Goal: Task Accomplishment & Management: Use online tool/utility

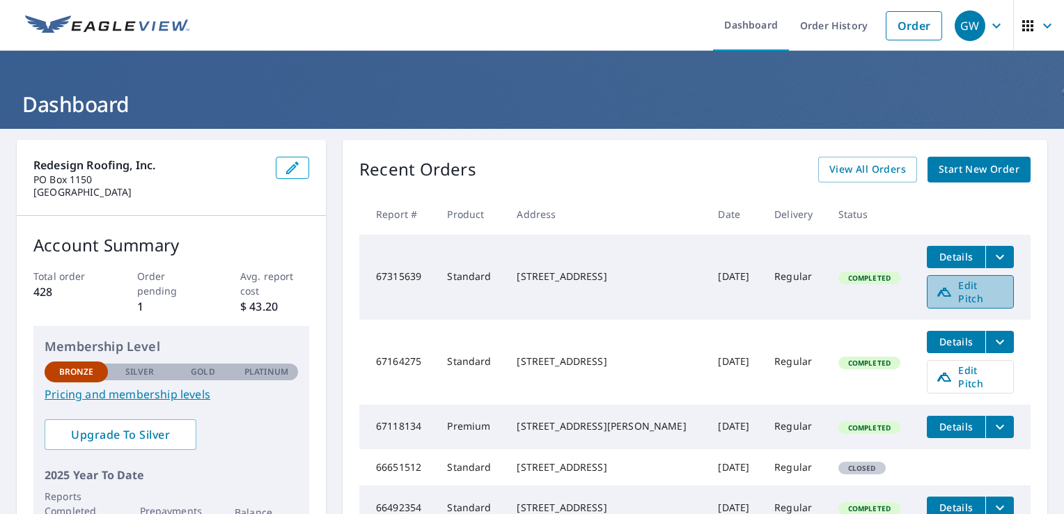
click at [959, 293] on span "Edit Pitch" at bounding box center [970, 292] width 69 height 26
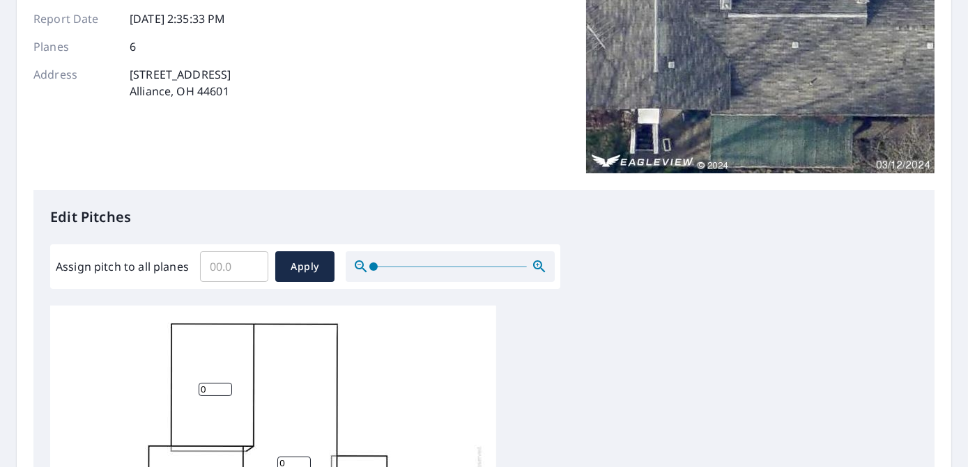
scroll to position [185, 0]
click at [247, 263] on input "0.1" at bounding box center [234, 266] width 68 height 39
type input "0"
type input "5"
click at [292, 262] on span "Apply" at bounding box center [304, 266] width 37 height 17
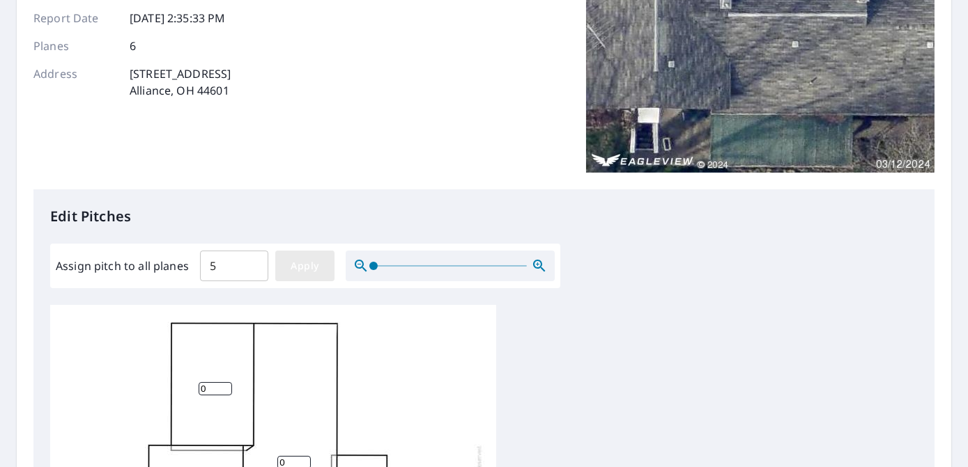
type input "5"
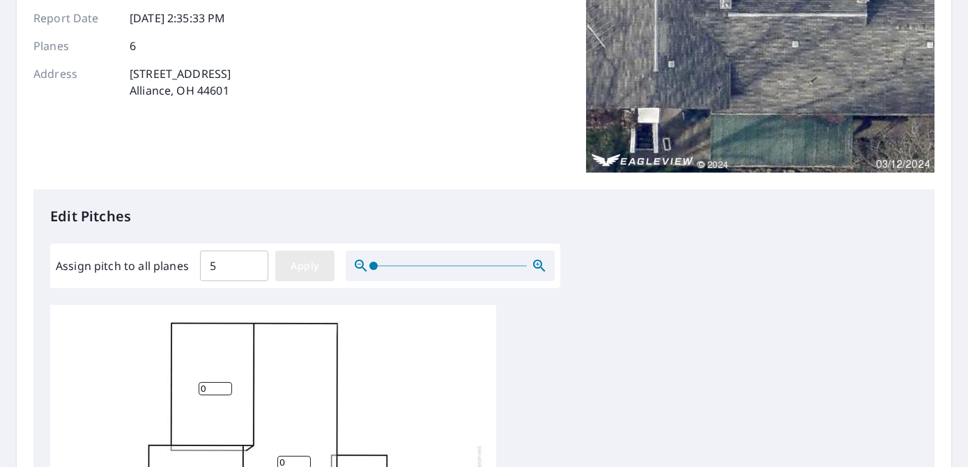
type input "5"
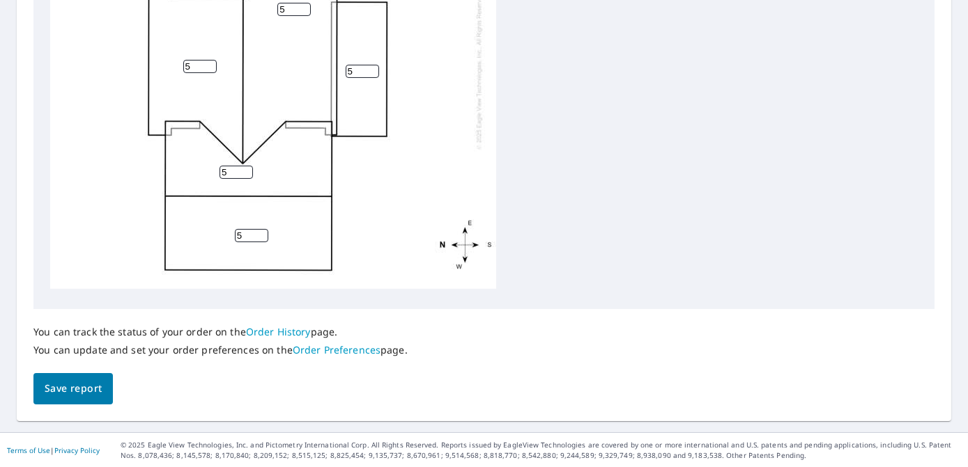
scroll to position [634, 0]
click at [89, 382] on span "Save report" at bounding box center [73, 389] width 57 height 17
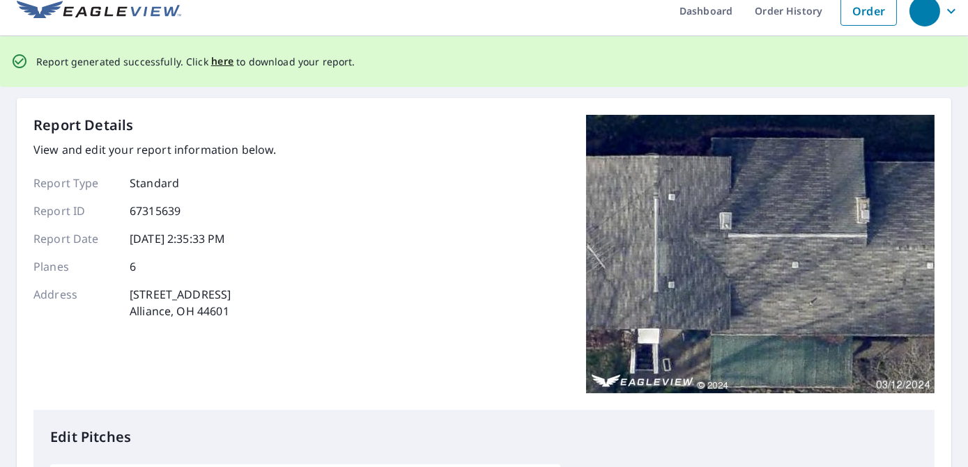
scroll to position [0, 0]
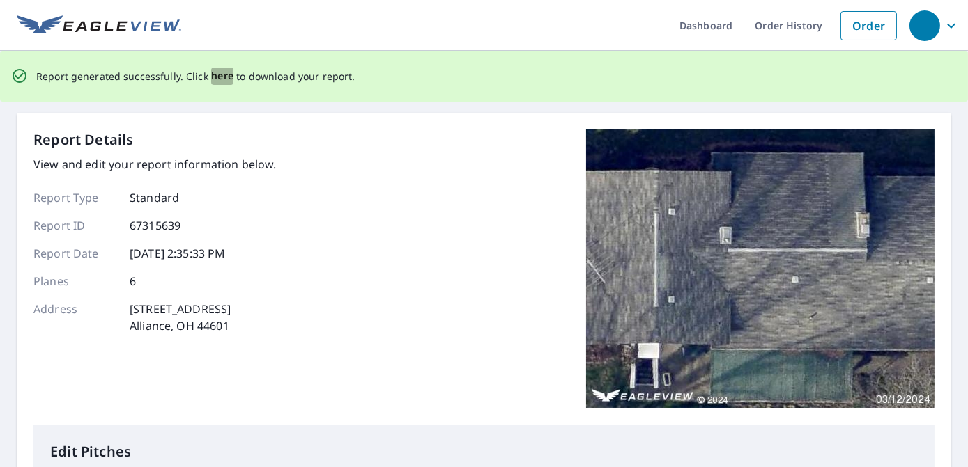
click at [219, 79] on span "here" at bounding box center [222, 76] width 23 height 17
